Goal: Task Accomplishment & Management: Manage account settings

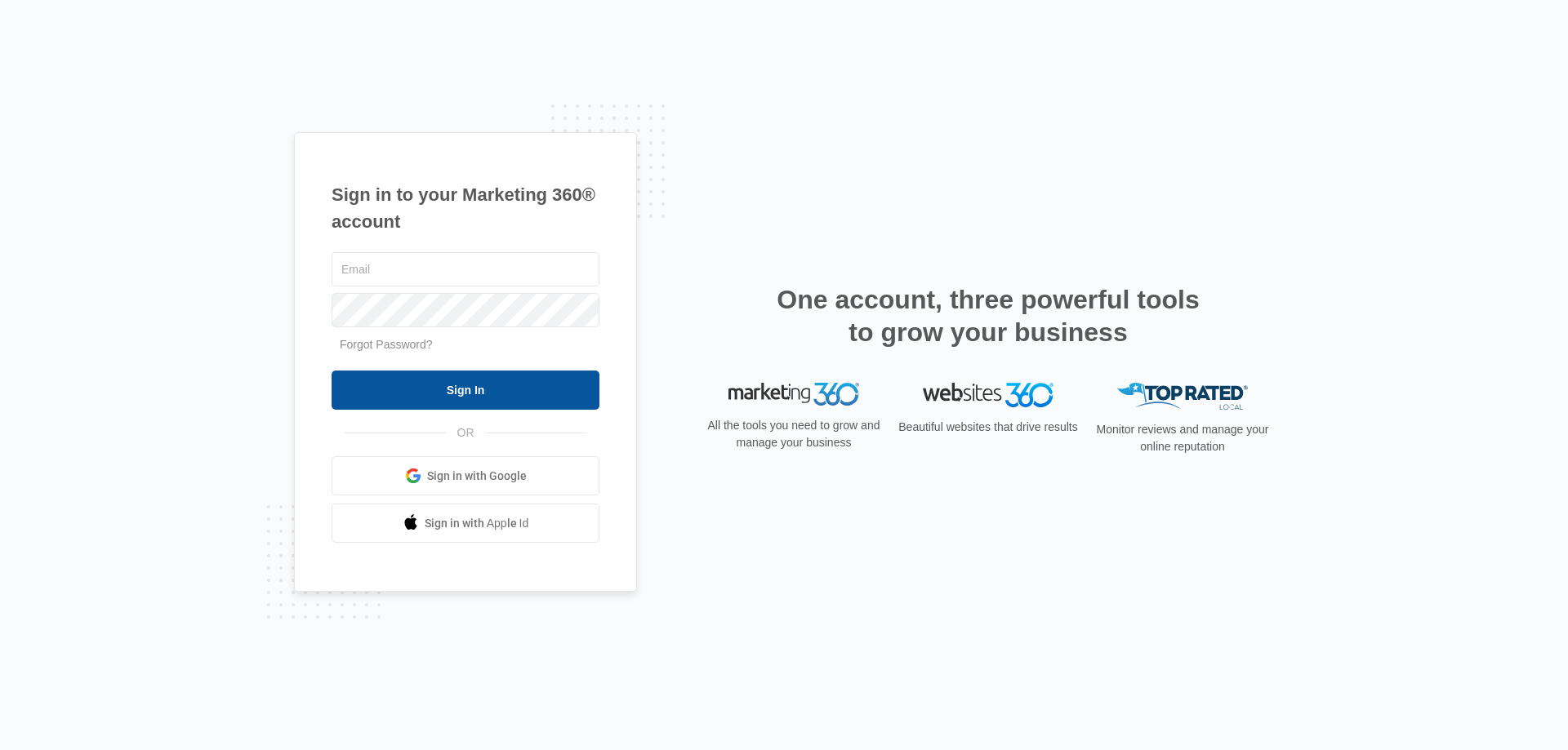
type input "[EMAIL_ADDRESS][DOMAIN_NAME]"
click at [474, 389] on input "Sign In" at bounding box center [465, 390] width 268 height 39
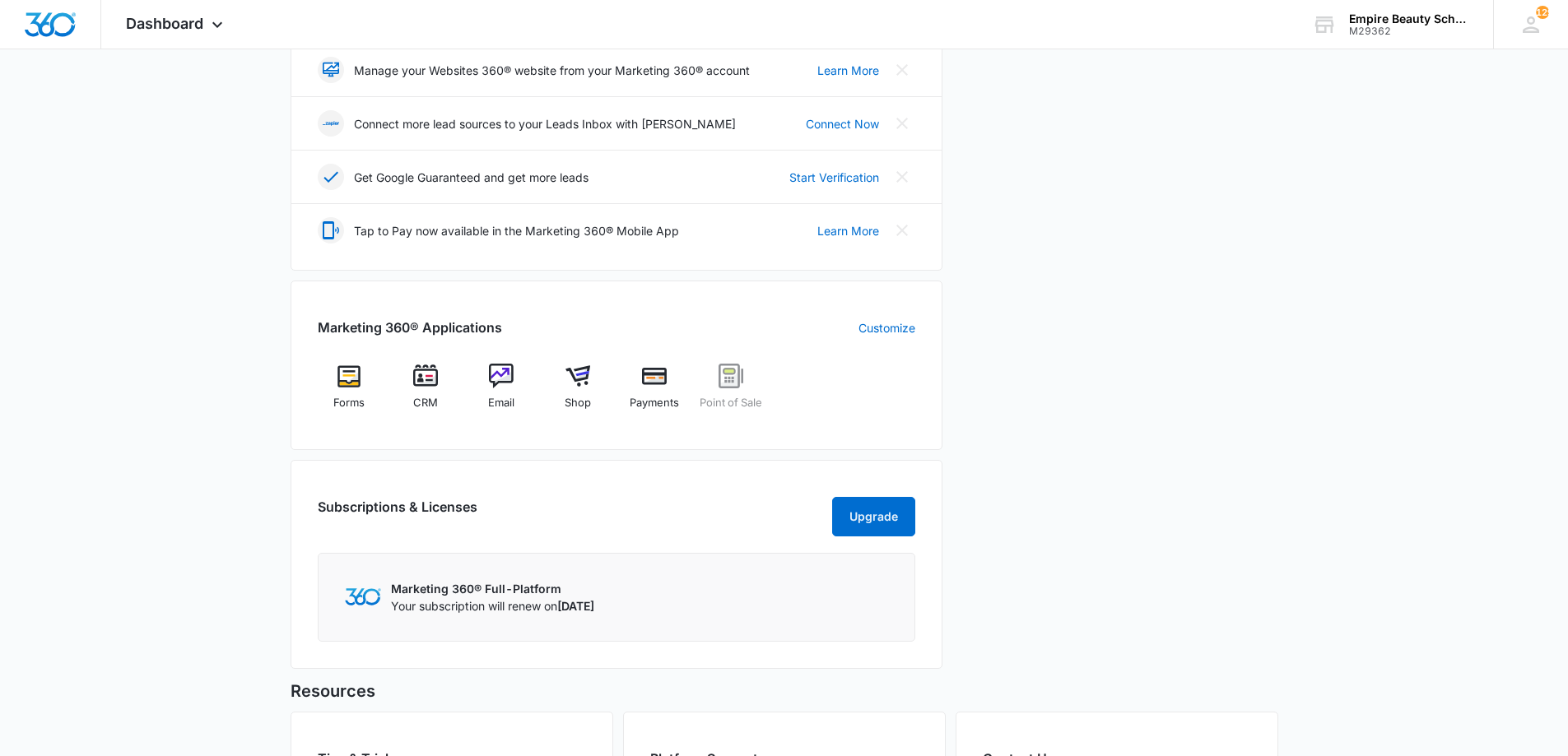
scroll to position [411, 0]
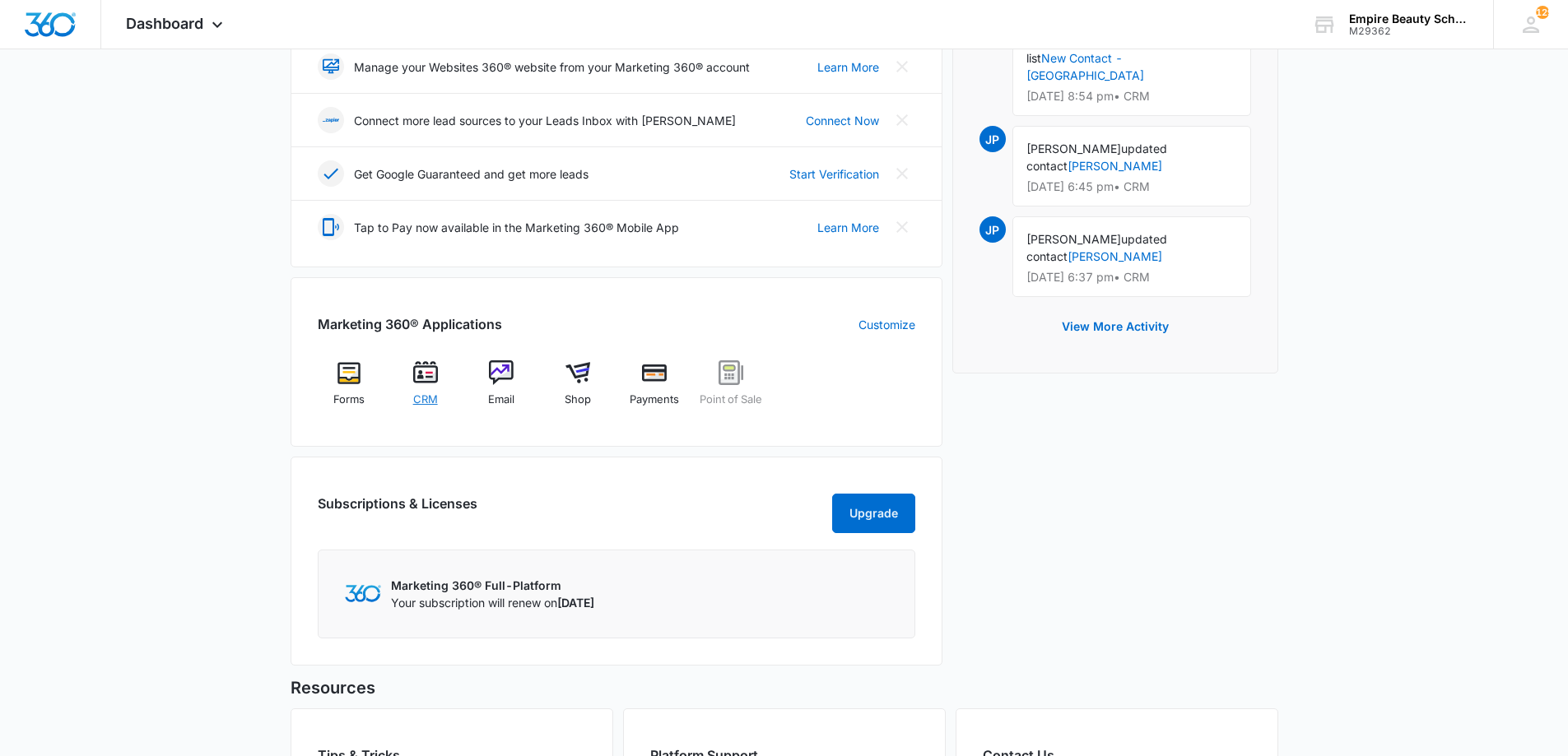
click at [420, 392] on span "CRM" at bounding box center [426, 400] width 25 height 17
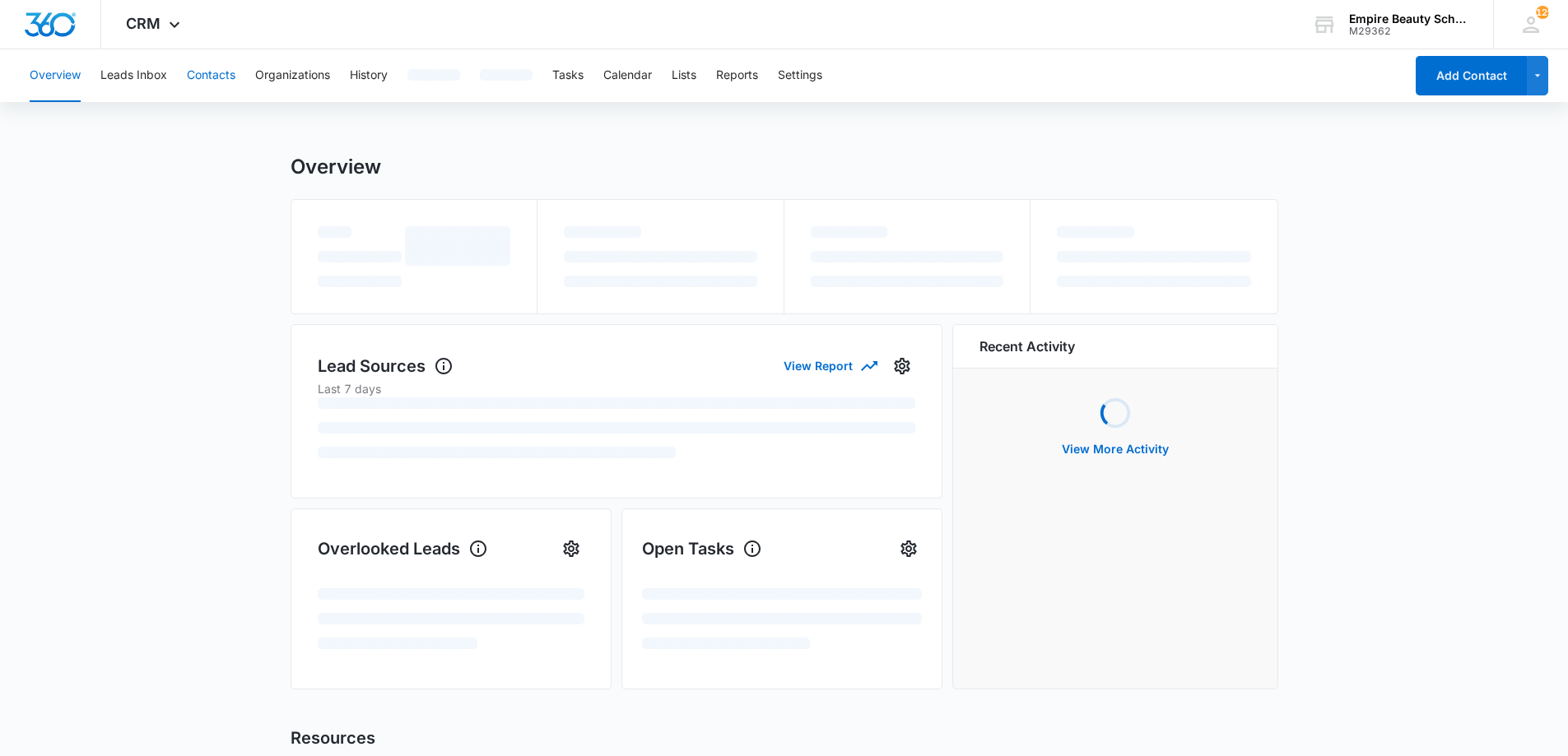
click at [229, 77] on button "Contacts" at bounding box center [211, 76] width 48 height 53
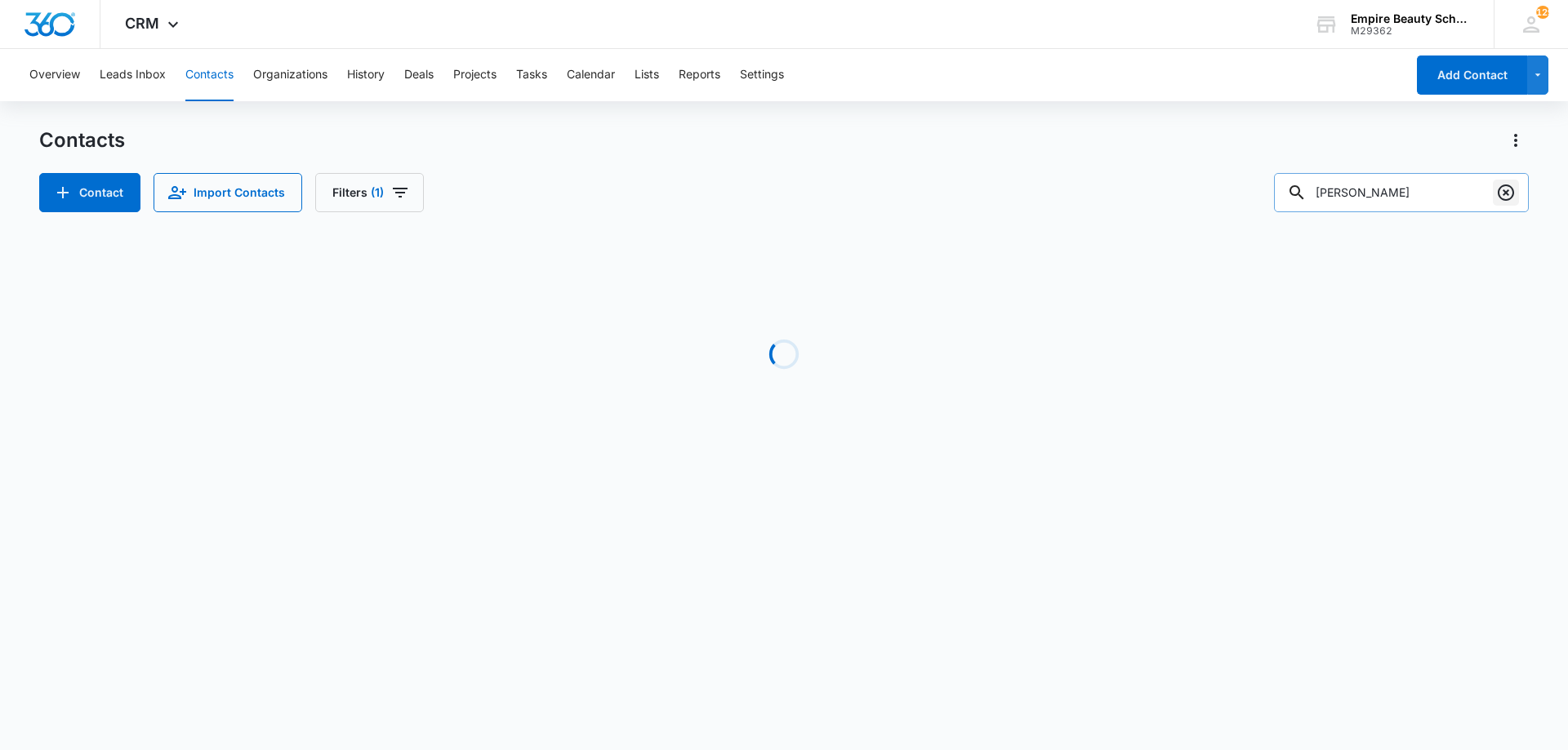
click at [1506, 192] on icon "Clear" at bounding box center [1506, 192] width 19 height 19
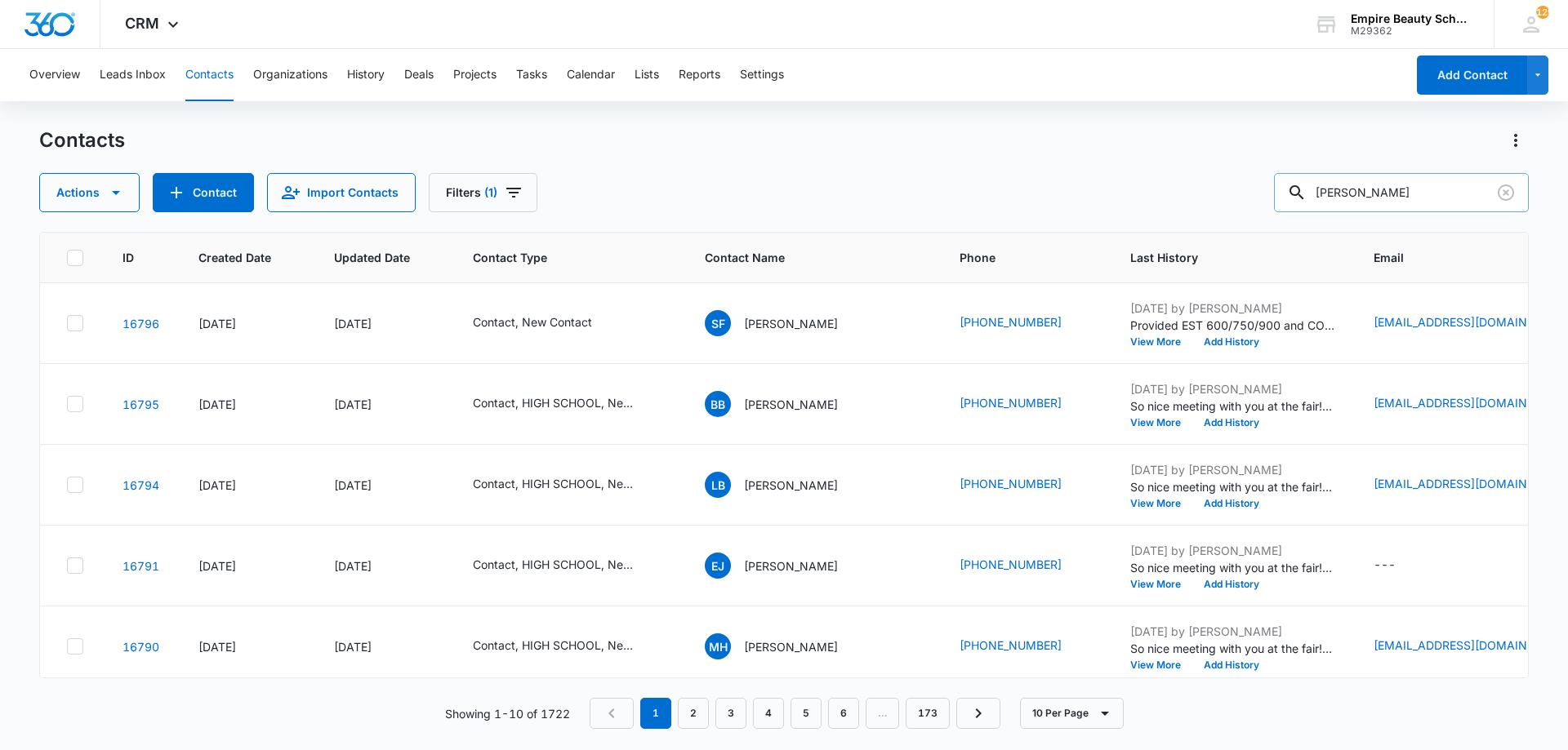
type input "[PERSON_NAME]"
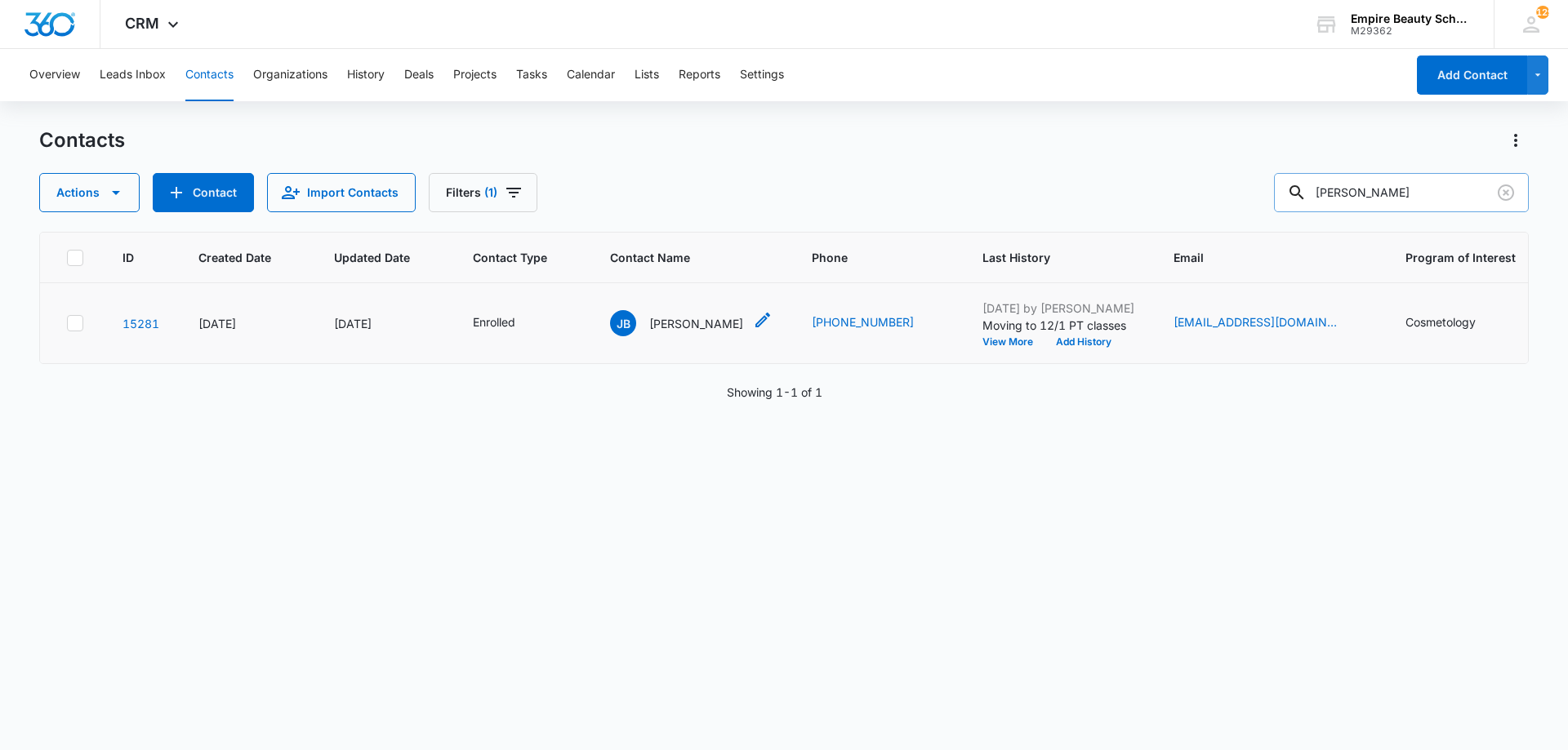
click at [711, 326] on p "[PERSON_NAME]" at bounding box center [696, 324] width 94 height 17
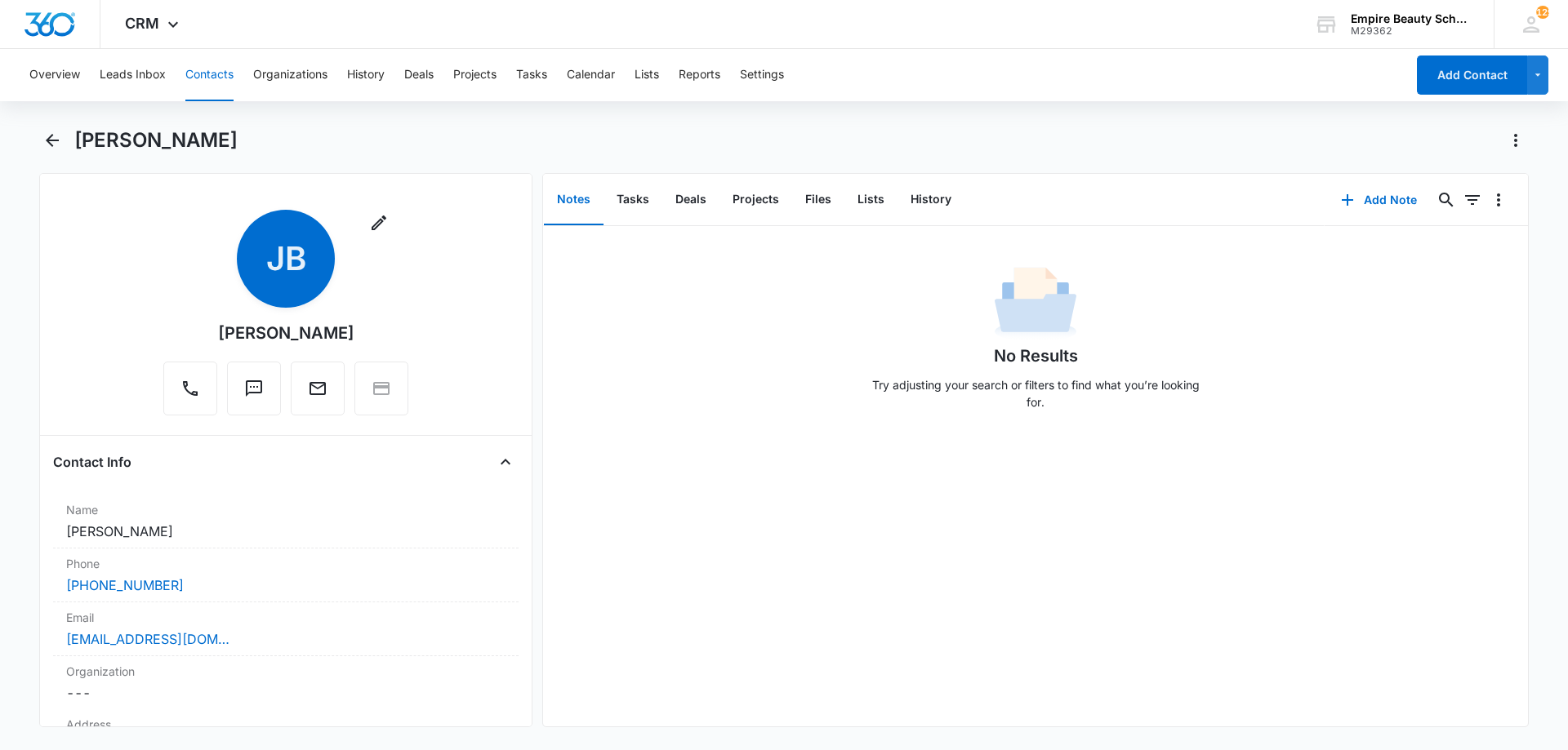
click at [1382, 573] on div "No Results Try adjusting your search or filters to find what you’re looking for." at bounding box center [1035, 476] width 985 height 501
click at [805, 204] on button "Files" at bounding box center [819, 200] width 52 height 51
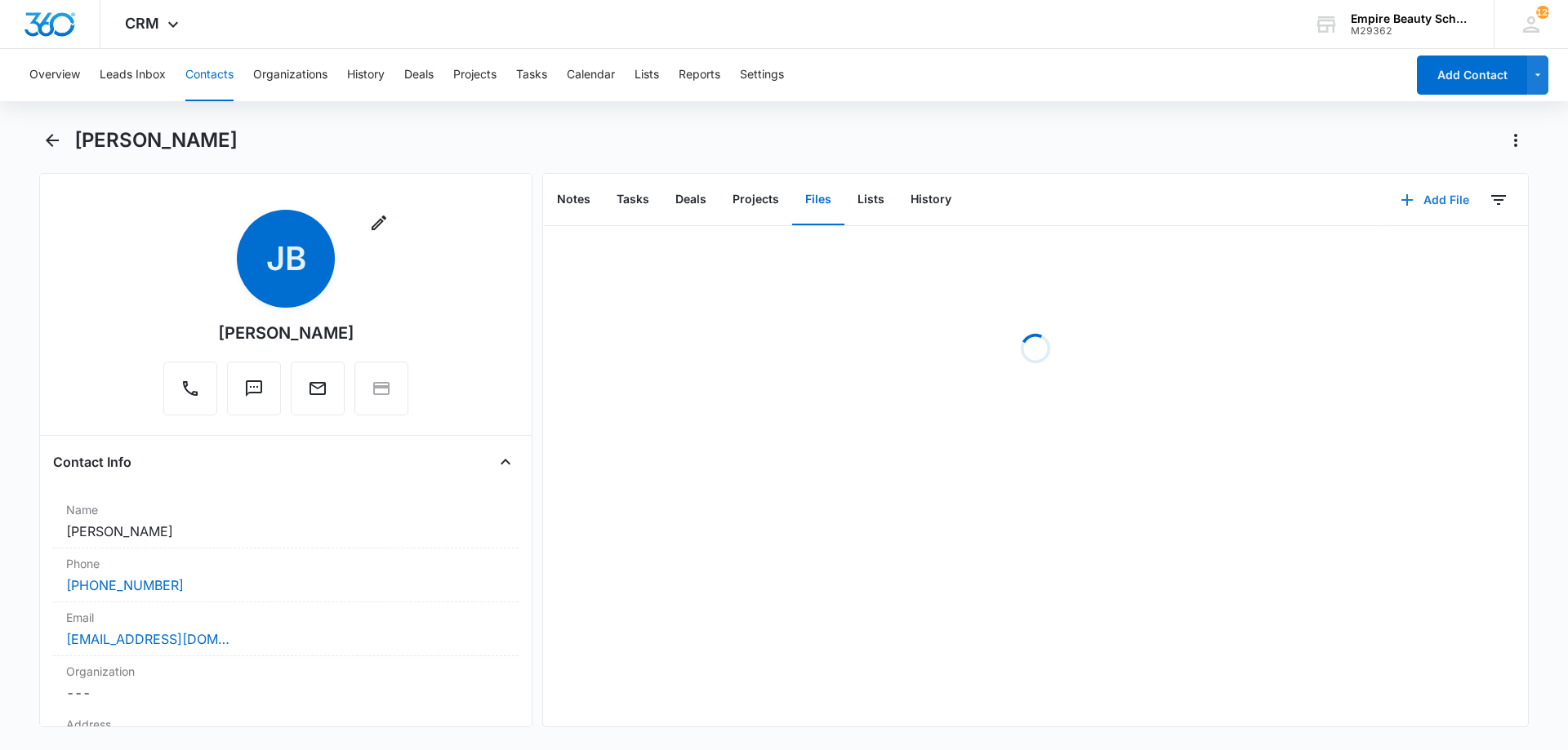
click at [1432, 205] on button "Add File" at bounding box center [1435, 199] width 101 height 39
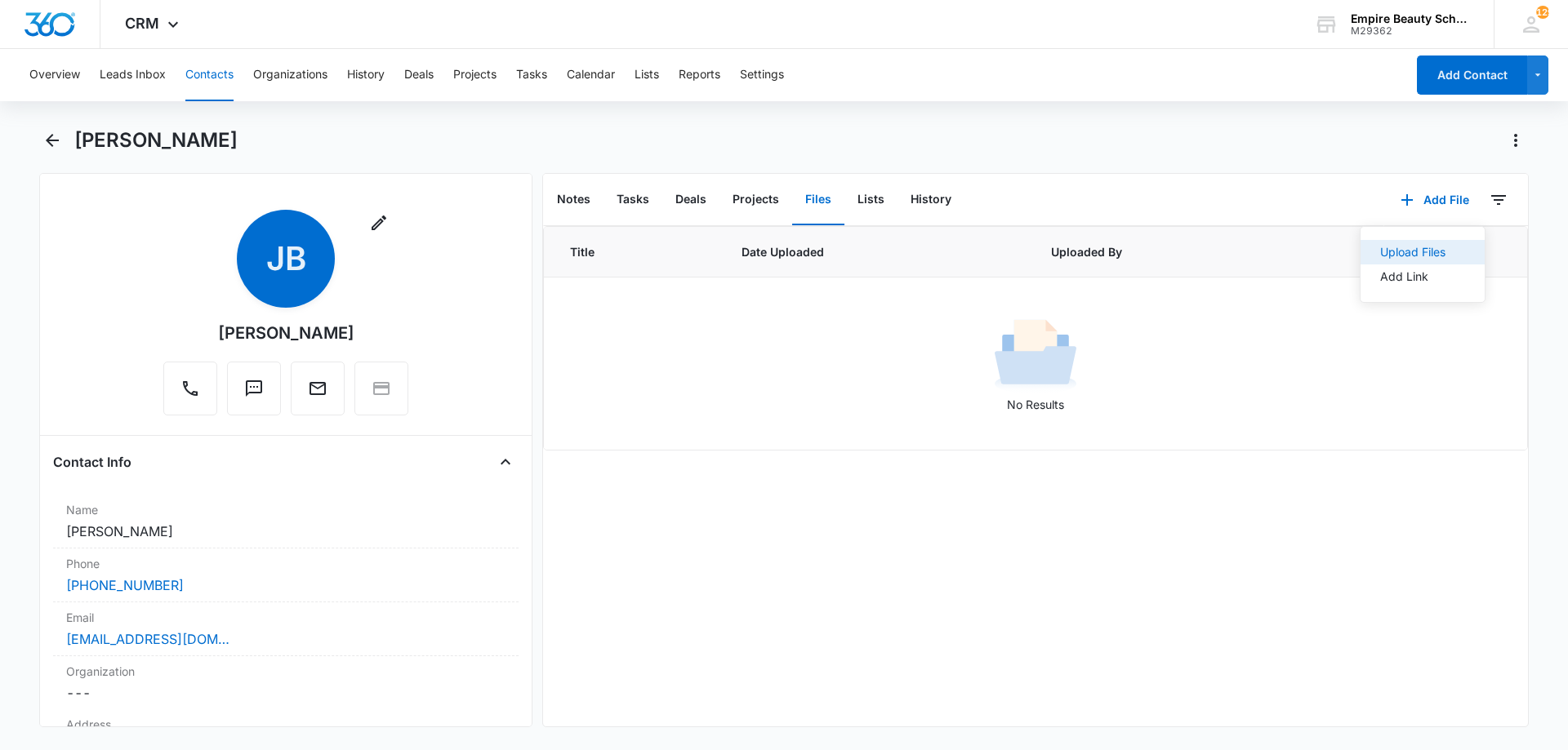
click at [1365, 247] on button "Upload Files" at bounding box center [1423, 253] width 124 height 24
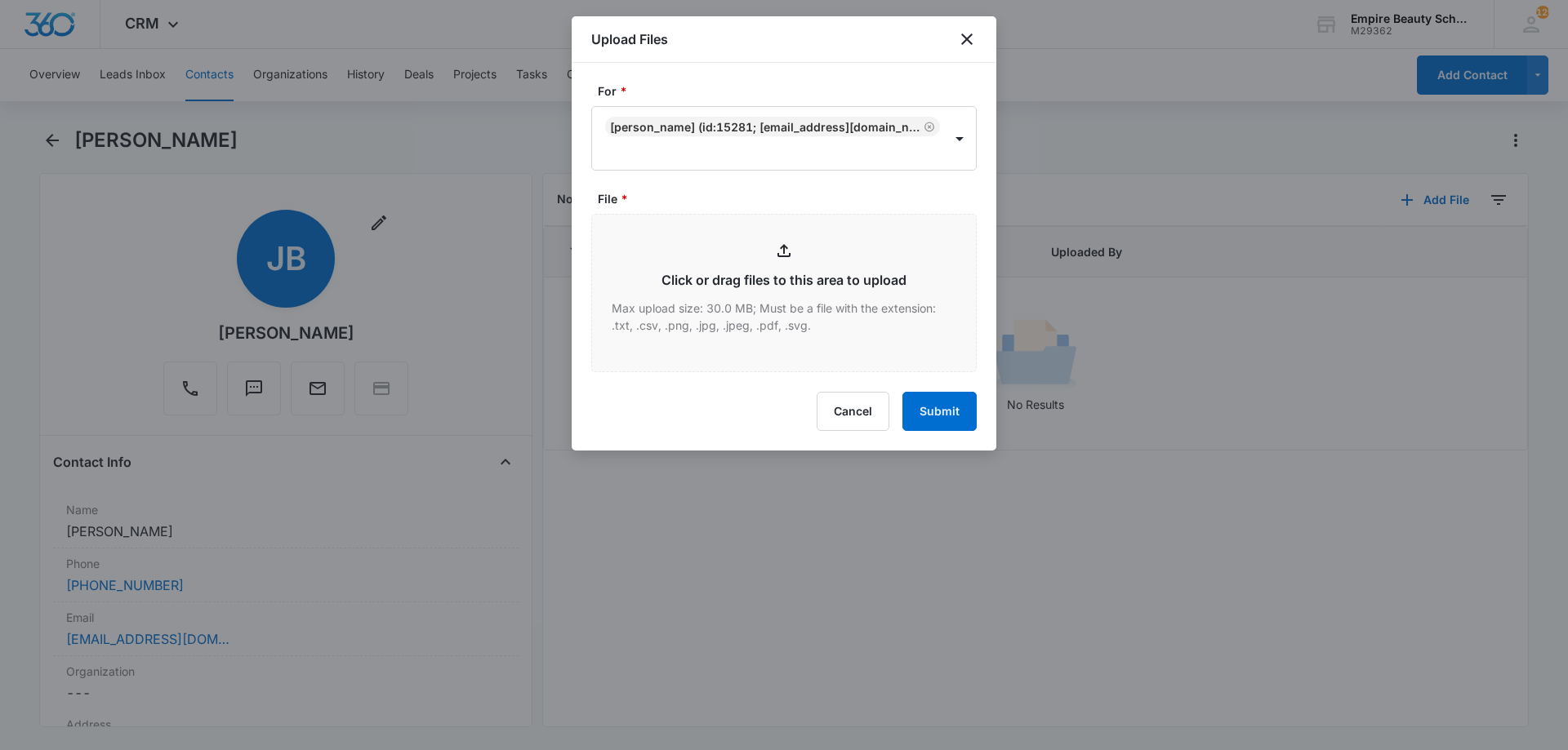
type input "C:\fakepath\[PERSON_NAME] COS EVE [DATE].pdf"
click at [966, 39] on icon "close" at bounding box center [966, 38] width 11 height 11
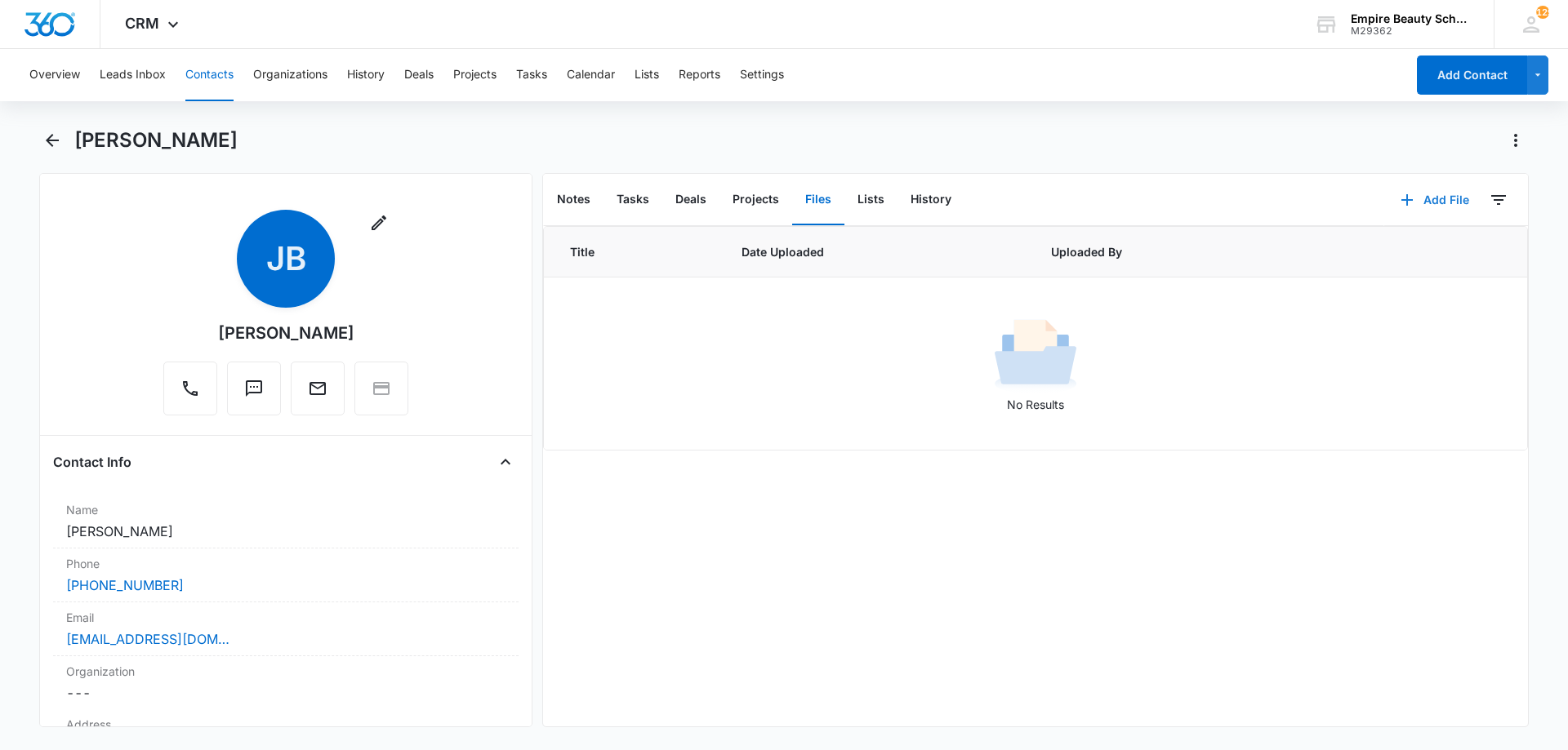
click at [1461, 198] on button "Add File" at bounding box center [1435, 199] width 101 height 39
click at [1388, 252] on div "Upload Files" at bounding box center [1412, 252] width 66 height 11
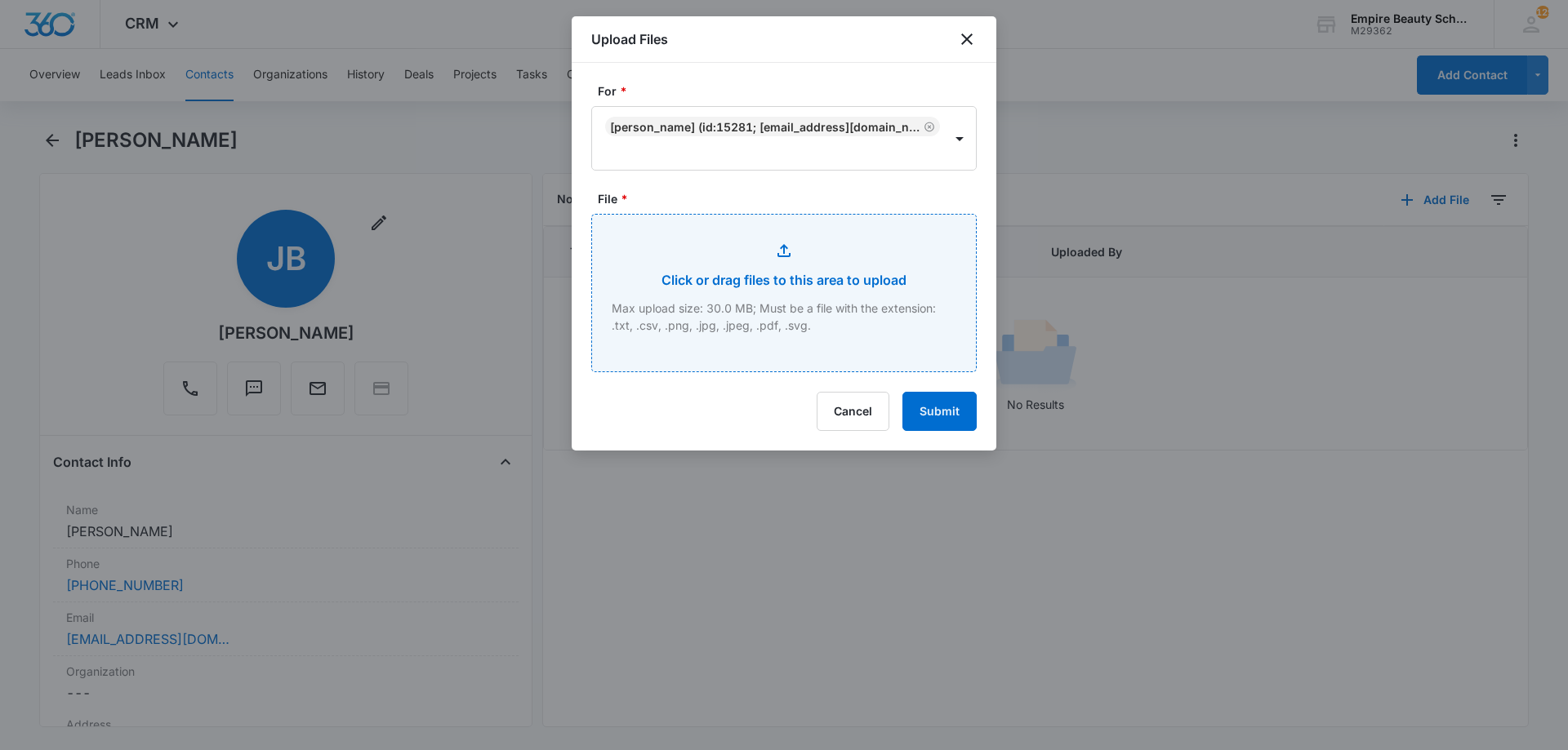
click at [754, 312] on input "File *" at bounding box center [784, 293] width 384 height 156
type input "C:\fakepath\[PERSON_NAME] COS [DATE].pdf"
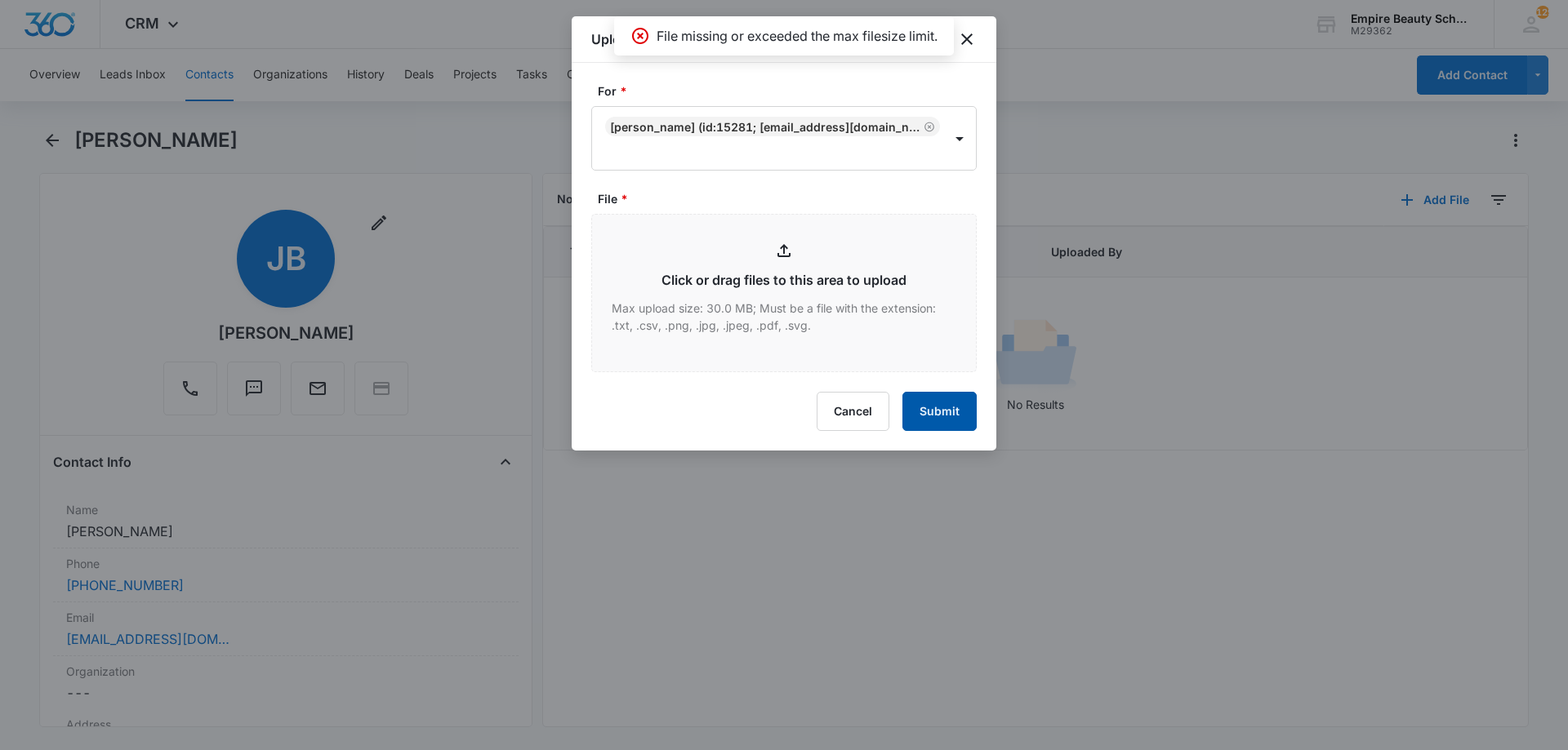
click at [947, 413] on button "Submit" at bounding box center [939, 411] width 74 height 39
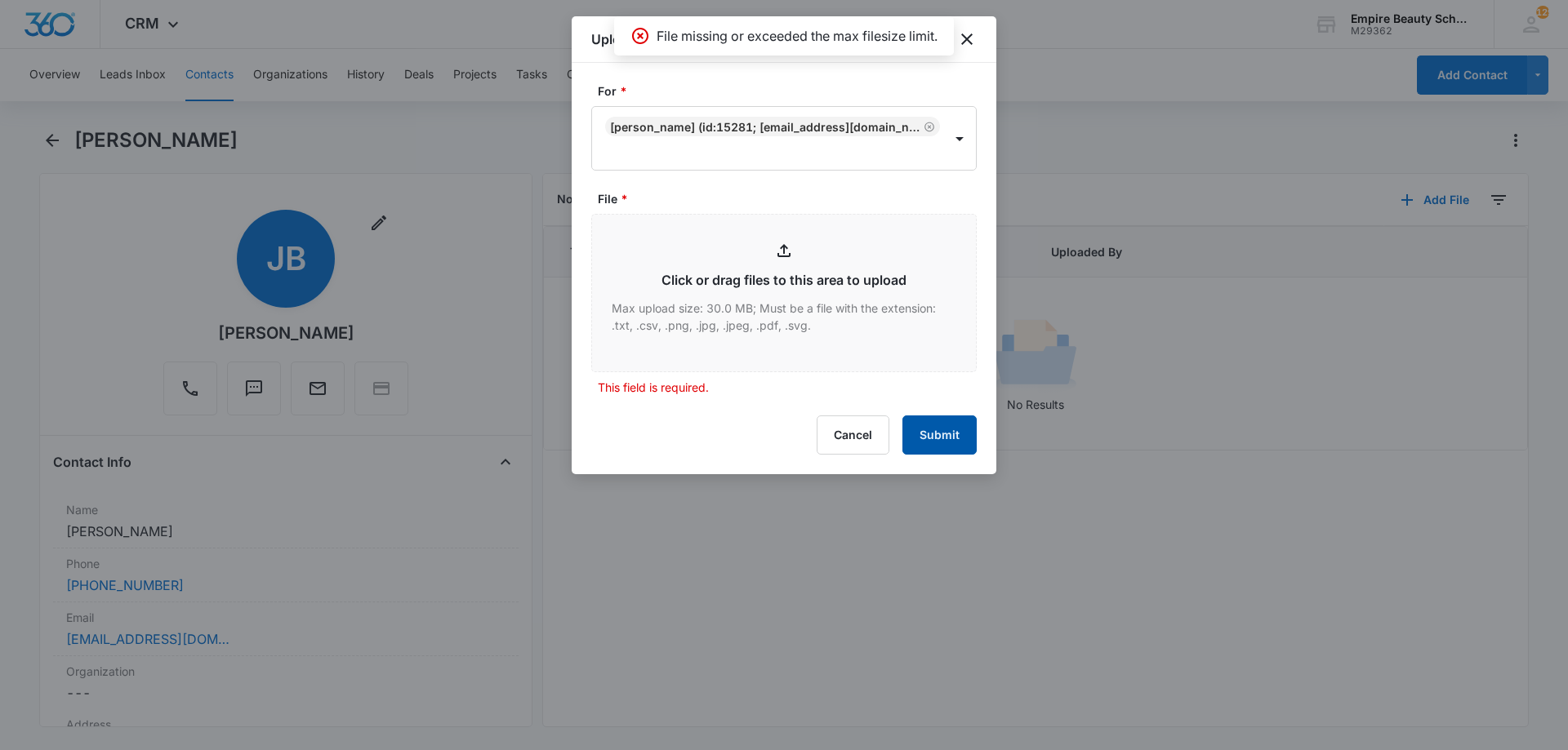
click at [937, 427] on button "Submit" at bounding box center [939, 434] width 74 height 39
click at [937, 430] on button "Submit" at bounding box center [939, 434] width 74 height 39
click at [937, 431] on button "Submit" at bounding box center [939, 434] width 74 height 39
click at [974, 33] on icon "close" at bounding box center [967, 39] width 19 height 19
